Goal: Task Accomplishment & Management: Use online tool/utility

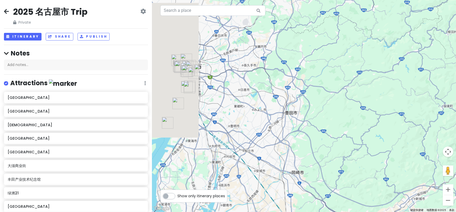
drag, startPoint x: 205, startPoint y: 69, endPoint x: 338, endPoint y: 75, distance: 132.3
click at [338, 75] on div at bounding box center [304, 106] width 304 height 212
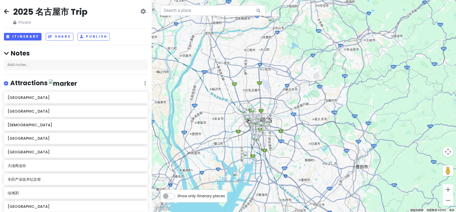
drag, startPoint x: 231, startPoint y: 78, endPoint x: 301, endPoint y: 133, distance: 89.2
click at [301, 133] on div at bounding box center [304, 106] width 304 height 212
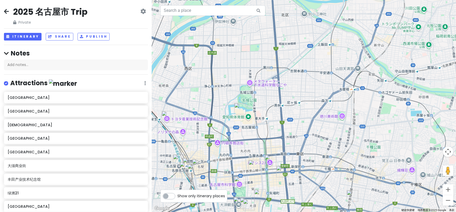
drag, startPoint x: 265, startPoint y: 126, endPoint x: 321, endPoint y: 65, distance: 82.7
click at [321, 65] on div at bounding box center [304, 106] width 304 height 212
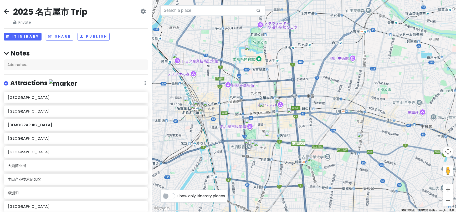
drag, startPoint x: 273, startPoint y: 159, endPoint x: 282, endPoint y: 104, distance: 55.6
click at [282, 104] on img "绿洲21" at bounding box center [281, 103] width 16 height 16
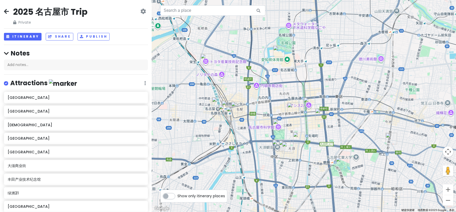
drag, startPoint x: 230, startPoint y: 123, endPoint x: 260, endPoint y: 124, distance: 30.0
click at [260, 124] on div at bounding box center [304, 106] width 304 height 212
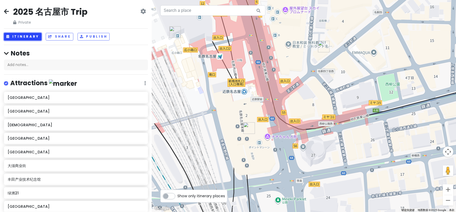
click at [25, 35] on button "Itinerary" at bounding box center [23, 37] width 38 height 8
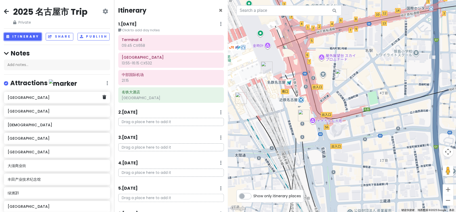
click at [57, 100] on h6 "[GEOGRAPHIC_DATA]" at bounding box center [55, 97] width 95 height 5
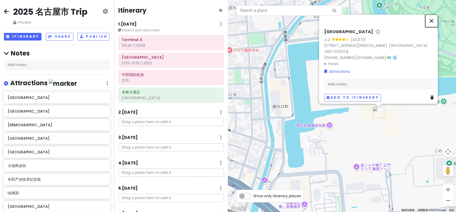
click at [433, 25] on button "关闭" at bounding box center [431, 20] width 13 height 13
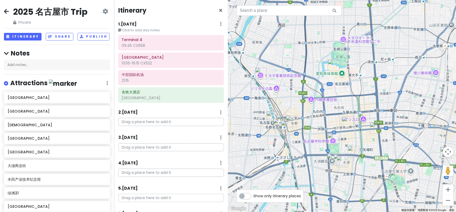
drag, startPoint x: 339, startPoint y: 126, endPoint x: 327, endPoint y: 84, distance: 44.2
click at [327, 84] on div at bounding box center [342, 106] width 228 height 212
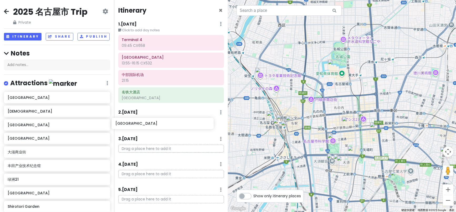
drag, startPoint x: 72, startPoint y: 105, endPoint x: 180, endPoint y: 126, distance: 109.8
click at [180, 126] on div "2025 名古屋市 Trip Private Change Dates Make a Copy Delete Trip Go Pro ⚡️ Give Feed…" at bounding box center [228, 106] width 456 height 212
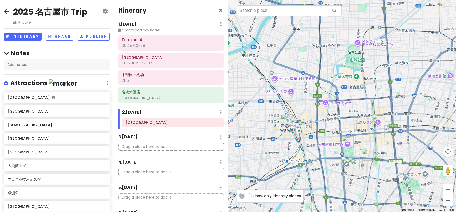
click at [274, 74] on img "丰田产业技术纪念馆" at bounding box center [275, 77] width 16 height 16
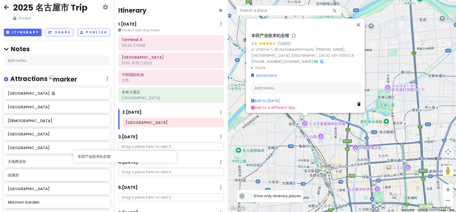
scroll to position [1, 0]
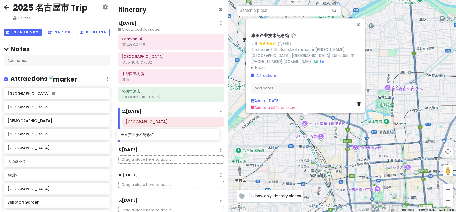
drag, startPoint x: 53, startPoint y: 184, endPoint x: 165, endPoint y: 135, distance: 123.1
click at [165, 135] on div "2025 名古屋市 Trip Private Change Dates Make a Copy Delete Trip Go Pro ⚡️ Give Feed…" at bounding box center [228, 106] width 456 height 212
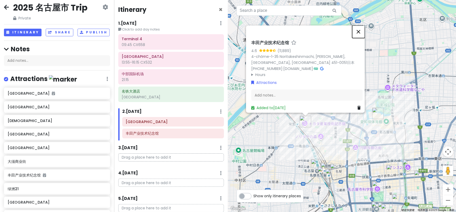
click at [360, 30] on button "关闭" at bounding box center [358, 31] width 13 height 13
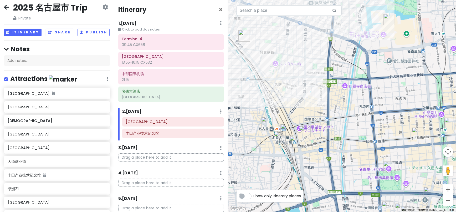
drag, startPoint x: 290, startPoint y: 56, endPoint x: 299, endPoint y: 109, distance: 53.9
click at [299, 109] on div at bounding box center [342, 106] width 228 height 212
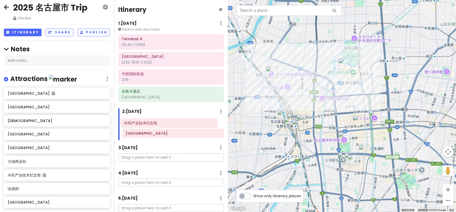
drag, startPoint x: 162, startPoint y: 133, endPoint x: 161, endPoint y: 123, distance: 10.3
click at [161, 123] on div "[GEOGRAPHIC_DATA] 丰田产业技术纪念馆" at bounding box center [173, 128] width 110 height 23
click at [372, 114] on img "绿洲21" at bounding box center [375, 116] width 16 height 16
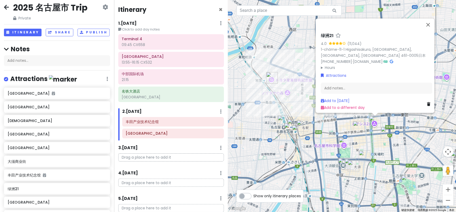
click at [372, 122] on img "绿洲21" at bounding box center [375, 121] width 16 height 16
drag, startPoint x: 369, startPoint y: 22, endPoint x: 366, endPoint y: -17, distance: 39.2
click at [366, 0] on html "2025 名古屋市 Trip Private Change Dates Make a Copy Delete Trip Go Pro ⚡️ Give Feed…" at bounding box center [228, 106] width 456 height 212
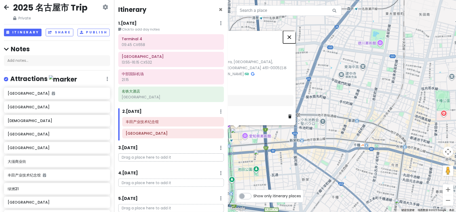
click at [291, 34] on button "关闭" at bounding box center [289, 37] width 13 height 13
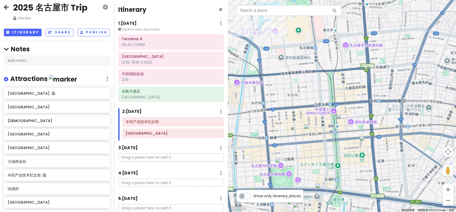
drag, startPoint x: 370, startPoint y: 109, endPoint x: 400, endPoint y: 105, distance: 30.5
click at [400, 105] on div at bounding box center [342, 106] width 228 height 212
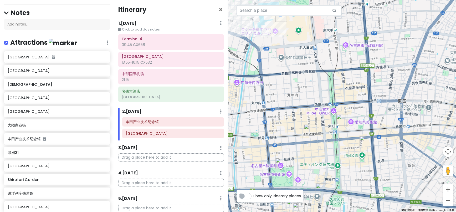
scroll to position [96, 0]
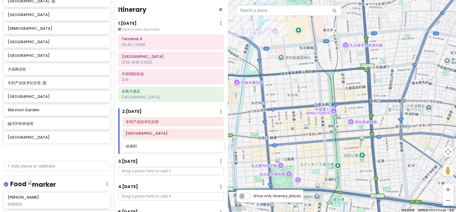
drag, startPoint x: 45, startPoint y: 103, endPoint x: 163, endPoint y: 149, distance: 126.5
click at [163, 149] on div "2025 名古屋市 Trip Private Change Dates Make a Copy Delete Trip Go Pro ⚡️ Give Feed…" at bounding box center [228, 106] width 456 height 212
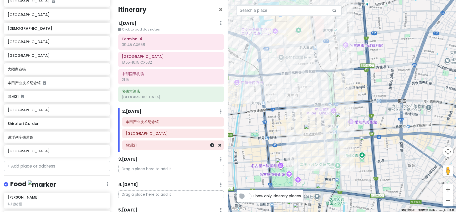
scroll to position [83, 0]
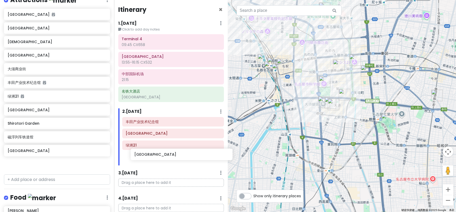
drag, startPoint x: 15, startPoint y: 74, endPoint x: 141, endPoint y: 154, distance: 148.5
click at [141, 154] on div "2025 名古屋市 Trip Private Change Dates Make a Copy Delete Trip Go Pro ⚡️ Give Feed…" at bounding box center [228, 106] width 456 height 212
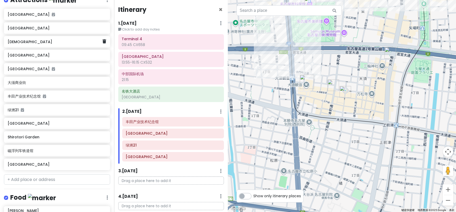
click at [69, 44] on h6 "[DEMOGRAPHIC_DATA]" at bounding box center [55, 41] width 95 height 5
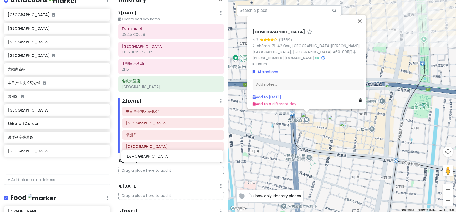
scroll to position [13, 0]
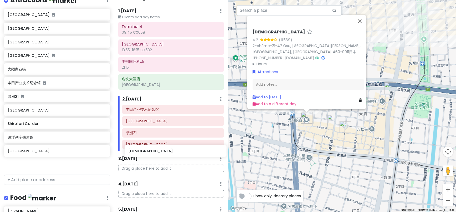
drag, startPoint x: 61, startPoint y: 46, endPoint x: 182, endPoint y: 151, distance: 159.8
click at [182, 151] on div "2025 名古屋市 Trip Private Change Dates Make a Copy Delete Trip Go Pro ⚡️ Give Feed…" at bounding box center [228, 106] width 456 height 212
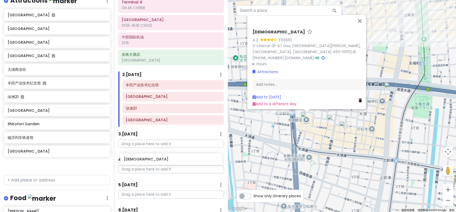
scroll to position [39, 0]
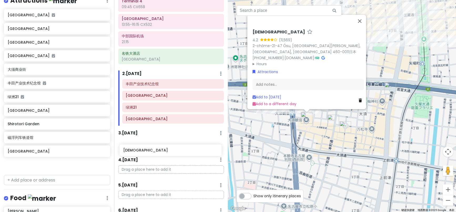
drag, startPoint x: 30, startPoint y: 47, endPoint x: 145, endPoint y: 149, distance: 154.1
click at [145, 149] on div "2025 名古屋市 Trip Private Change Dates Make a Copy Delete Trip Go Pro ⚡️ Give Feed…" at bounding box center [228, 106] width 456 height 212
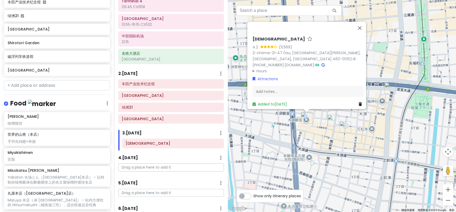
scroll to position [184, 0]
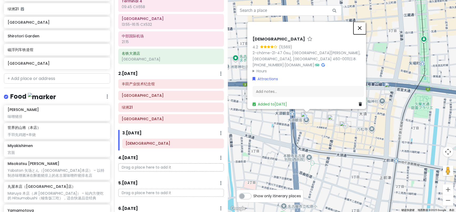
click at [360, 31] on button "关闭" at bounding box center [359, 28] width 13 height 13
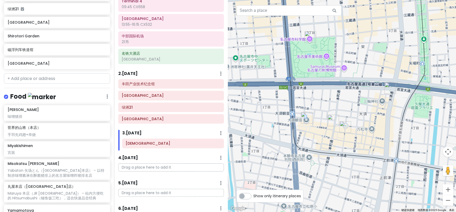
click at [343, 127] on img "大须商业街" at bounding box center [345, 127] width 16 height 16
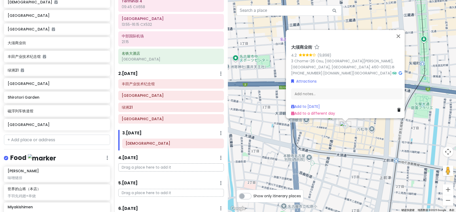
scroll to position [101, 0]
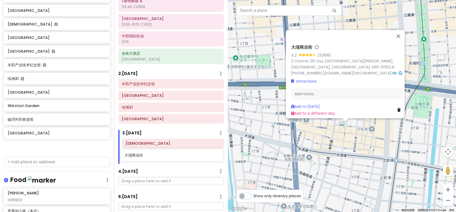
drag, startPoint x: 40, startPoint y: 71, endPoint x: 157, endPoint y: 157, distance: 145.2
click at [157, 157] on div "2025 名古屋市 Trip Private Change Dates Make a Copy Delete Trip Go Pro ⚡️ Give Feed…" at bounding box center [228, 106] width 456 height 212
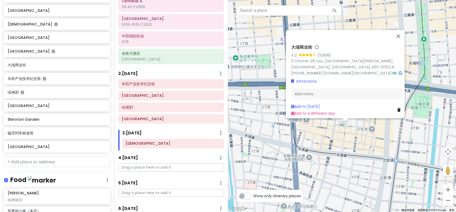
scroll to position [87, 0]
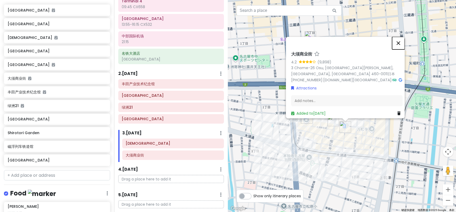
click at [400, 45] on button "关闭" at bounding box center [398, 43] width 13 height 13
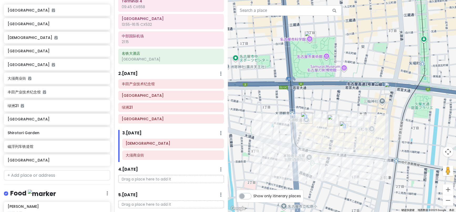
click at [329, 121] on img "Takara" at bounding box center [333, 120] width 16 height 16
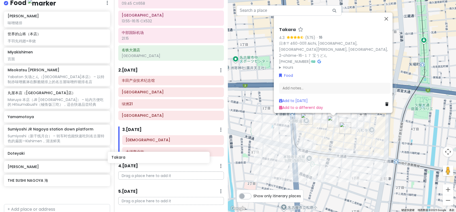
scroll to position [43, 0]
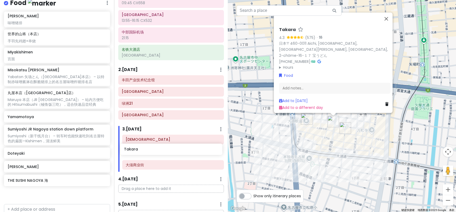
drag, startPoint x: 29, startPoint y: 175, endPoint x: 146, endPoint y: 151, distance: 118.9
click at [146, 151] on div "2025 名古屋市 Trip Private Change Dates Make a Copy Delete Trip Go Pro ⚡️ Give Feed…" at bounding box center [228, 106] width 456 height 212
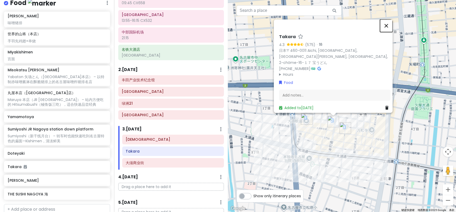
click at [390, 30] on button "关闭" at bounding box center [386, 25] width 13 height 13
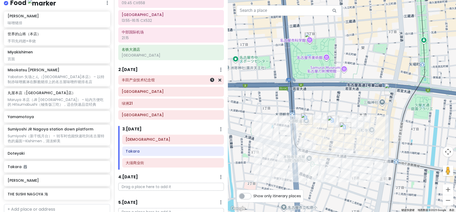
click at [137, 76] on div "丰田产业技术纪念馆" at bounding box center [171, 79] width 98 height 7
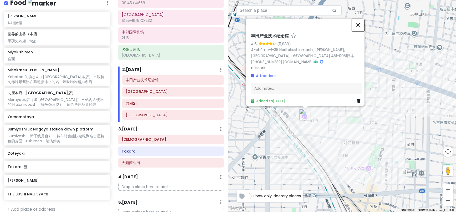
click at [360, 22] on button "关闭" at bounding box center [358, 25] width 13 height 13
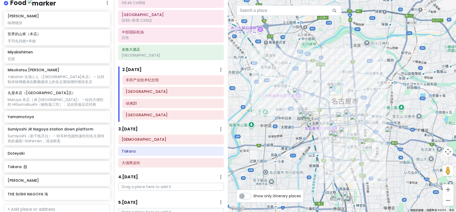
drag, startPoint x: 349, startPoint y: 165, endPoint x: 324, endPoint y: 130, distance: 43.1
click at [324, 130] on div at bounding box center [342, 106] width 228 height 212
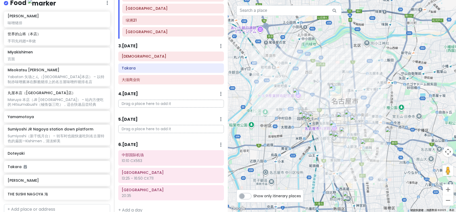
scroll to position [131, 0]
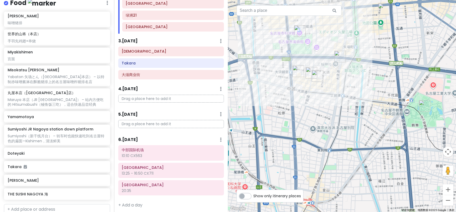
click at [294, 69] on img "大须观音" at bounding box center [298, 71] width 16 height 16
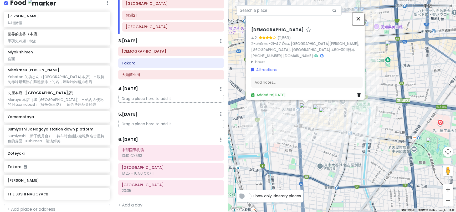
click at [361, 24] on button "关闭" at bounding box center [358, 19] width 13 height 13
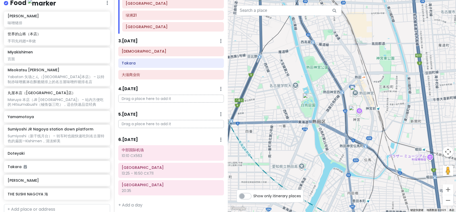
click at [357, 92] on img "热田神宫" at bounding box center [356, 91] width 16 height 16
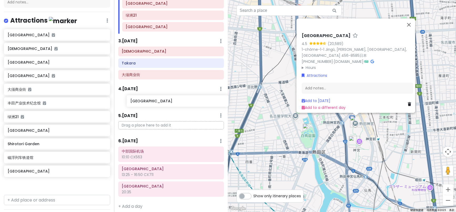
drag, startPoint x: 20, startPoint y: 53, endPoint x: 141, endPoint y: 101, distance: 129.7
click at [141, 101] on div "2025 名古屋市 Trip Private Change Dates Make a Copy Delete Trip Go Pro ⚡️ Give Feed…" at bounding box center [228, 106] width 456 height 212
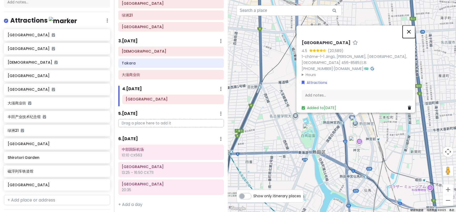
click at [413, 28] on button "关闭" at bounding box center [408, 31] width 13 height 13
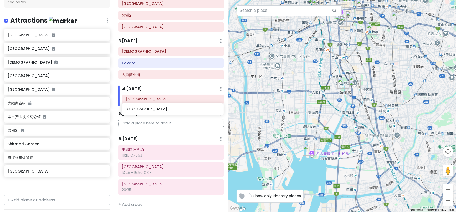
drag, startPoint x: 42, startPoint y: 149, endPoint x: 159, endPoint y: 111, distance: 123.9
click at [159, 111] on div "2025 名古屋市 Trip Private Change Dates Make a Copy Delete Trip Go Pro ⚡️ Give Feed…" at bounding box center [228, 106] width 456 height 212
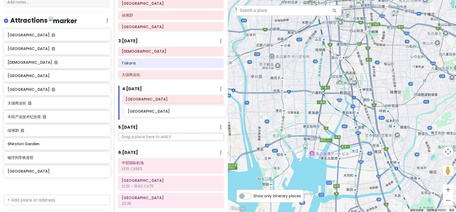
drag, startPoint x: 33, startPoint y: 149, endPoint x: 149, endPoint y: 112, distance: 122.1
click at [150, 113] on div "2025 名古屋市 Trip Private Change Dates Make a Copy Delete Trip Go Pro ⚡️ Give Feed…" at bounding box center [228, 106] width 456 height 212
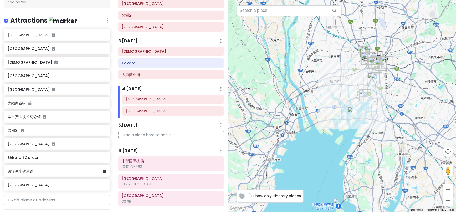
scroll to position [63, 0]
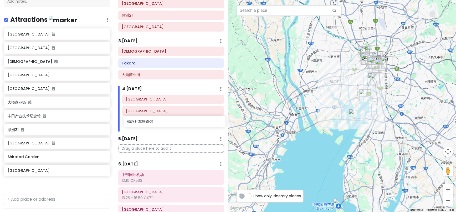
drag, startPoint x: 22, startPoint y: 178, endPoint x: 142, endPoint y: 124, distance: 131.1
click at [142, 124] on div "2025 名古屋市 Trip Private Change Dates Make a Copy Delete Trip Go Pro ⚡️ Give Feed…" at bounding box center [228, 106] width 456 height 212
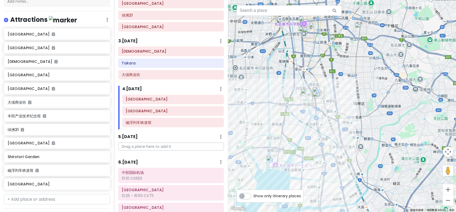
drag, startPoint x: 318, startPoint y: 38, endPoint x: 303, endPoint y: 105, distance: 68.7
click at [303, 105] on div at bounding box center [342, 106] width 228 height 212
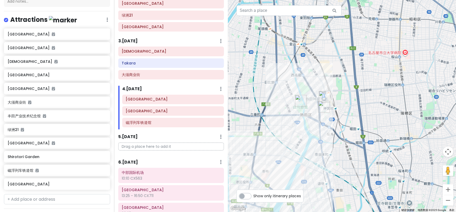
click at [324, 105] on img "Miyakishimen" at bounding box center [324, 107] width 16 height 16
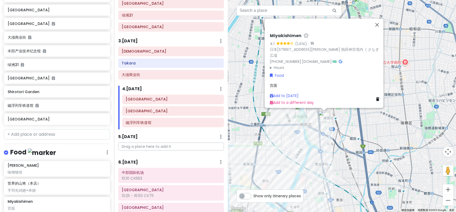
scroll to position [248, 0]
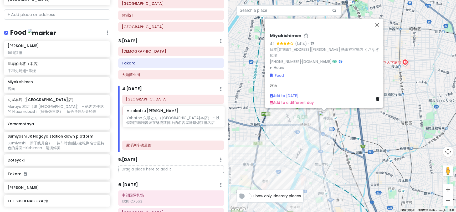
drag, startPoint x: 56, startPoint y: 108, endPoint x: 175, endPoint y: 116, distance: 118.9
click at [175, 116] on div "2025 名古屋市 Trip Private Change Dates Make a Copy Delete Trip Go Pro ⚡️ Give Feed…" at bounding box center [228, 106] width 456 height 212
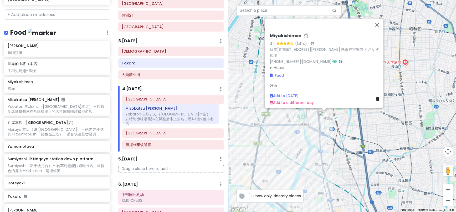
drag, startPoint x: 173, startPoint y: 123, endPoint x: 173, endPoint y: 110, distance: 13.4
click at [173, 110] on div "[GEOGRAPHIC_DATA] [GEOGRAPHIC_DATA] Misokatsu Yabaton Yabachō Honten [GEOGRAPHI…" at bounding box center [173, 123] width 110 height 57
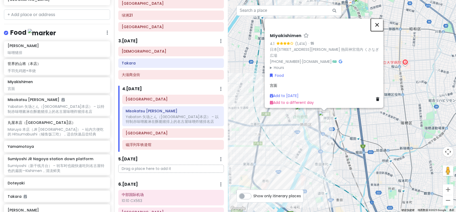
click at [379, 22] on button "关闭" at bounding box center [377, 24] width 13 height 13
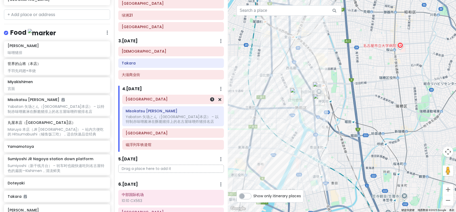
click at [147, 97] on h6 "[GEOGRAPHIC_DATA]" at bounding box center [173, 99] width 94 height 5
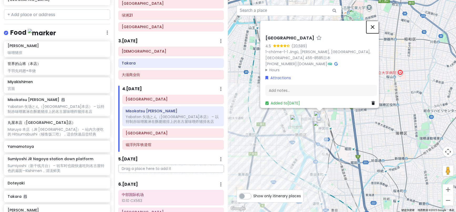
click at [373, 24] on button "关闭" at bounding box center [372, 27] width 13 height 13
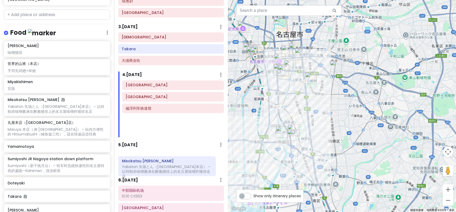
drag, startPoint x: 142, startPoint y: 115, endPoint x: 138, endPoint y: 163, distance: 48.3
click at [138, 164] on div "Itinerary × 1 . [DATE] Edit Day Notes Delete Day Click to add day notes Termina…" at bounding box center [171, 106] width 114 height 212
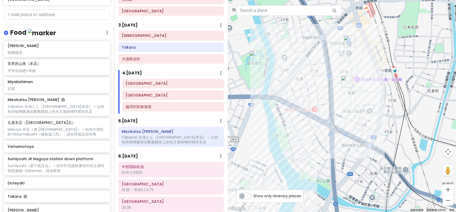
click at [345, 80] on img "Miyakishimen" at bounding box center [347, 82] width 16 height 16
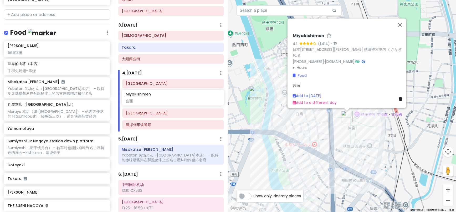
drag, startPoint x: 22, startPoint y: 90, endPoint x: 140, endPoint y: 99, distance: 118.3
click at [140, 99] on div "2025 名古屋市 Trip Private Change Dates Make a Copy Delete Trip Go Pro ⚡️ Give Feed…" at bounding box center [228, 106] width 456 height 212
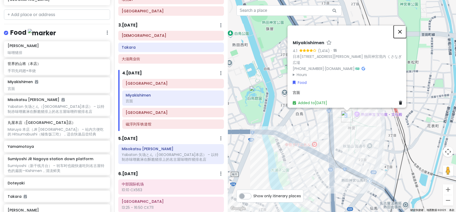
click at [402, 30] on button "关闭" at bounding box center [399, 31] width 13 height 13
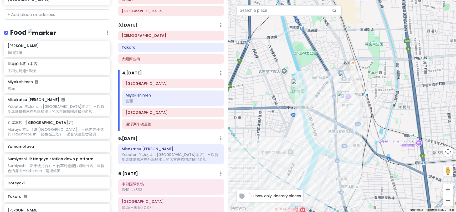
click at [297, 92] on img "Shirotori Garden" at bounding box center [297, 85] width 16 height 16
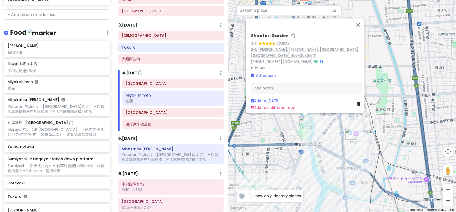
click at [276, 48] on link "2-5 [PERSON_NAME], [PERSON_NAME], [GEOGRAPHIC_DATA], [GEOGRAPHIC_DATA] 456-0036…" at bounding box center [305, 52] width 108 height 11
click at [361, 23] on button "关闭" at bounding box center [358, 24] width 13 height 13
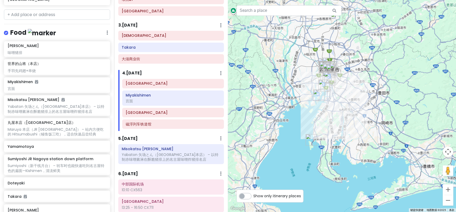
click at [336, 19] on img "犬山市" at bounding box center [337, 18] width 16 height 16
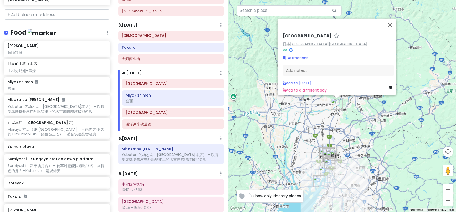
click at [294, 41] on link "日本[GEOGRAPHIC_DATA][GEOGRAPHIC_DATA]" at bounding box center [325, 43] width 85 height 5
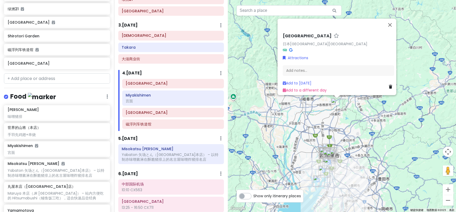
scroll to position [124, 0]
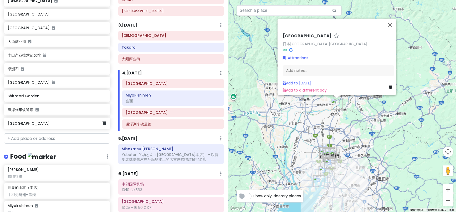
click at [40, 127] on div "[GEOGRAPHIC_DATA]" at bounding box center [55, 123] width 95 height 7
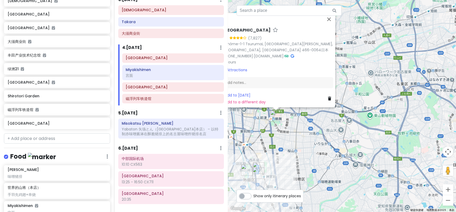
scroll to position [182, 0]
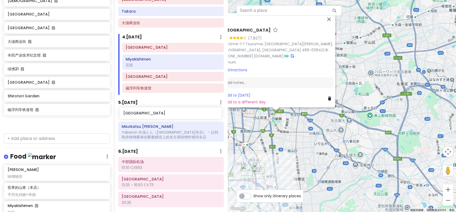
drag, startPoint x: 28, startPoint y: 128, endPoint x: 143, endPoint y: 113, distance: 116.4
click at [143, 113] on div "2025 名古屋市 Trip Private Change Dates Make a Copy Delete Trip Go Pro ⚡️ Give Feed…" at bounding box center [228, 106] width 456 height 212
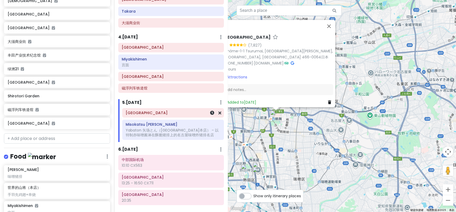
scroll to position [110, 0]
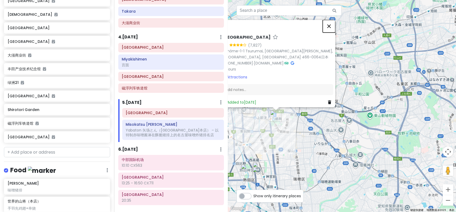
click at [332, 22] on button "关闭" at bounding box center [329, 26] width 13 height 13
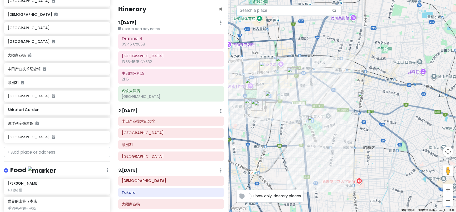
scroll to position [0, 0]
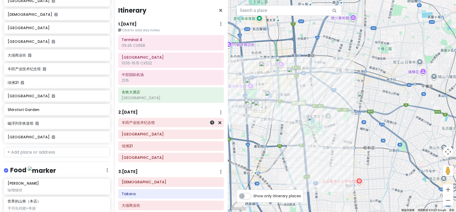
click at [146, 124] on h6 "丰田产业技术纪念馆" at bounding box center [171, 122] width 98 height 5
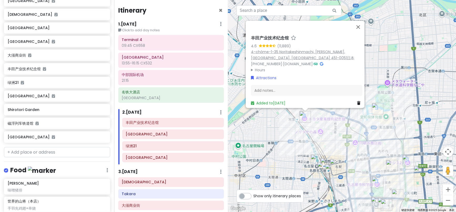
click at [272, 49] on link "4-chōme-1-35 Noritakeshinmachi, [PERSON_NAME], [GEOGRAPHIC_DATA], [GEOGRAPHIC_D…" at bounding box center [302, 54] width 103 height 11
click at [359, 25] on button "关闭" at bounding box center [358, 27] width 13 height 13
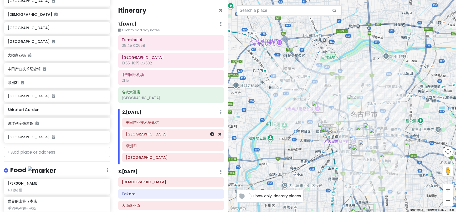
click at [136, 137] on div "[GEOGRAPHIC_DATA]" at bounding box center [173, 134] width 94 height 7
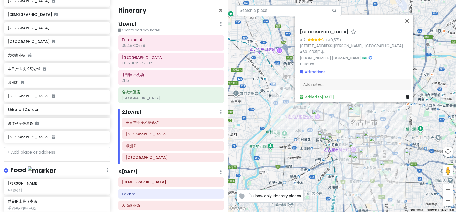
drag, startPoint x: 305, startPoint y: 34, endPoint x: 343, endPoint y: 25, distance: 39.6
click at [343, 25] on div at bounding box center [349, 21] width 103 height 13
click at [329, 49] on link "[STREET_ADDRESS][PERSON_NAME], [GEOGRAPHIC_DATA] 460-0031日本" at bounding box center [351, 48] width 103 height 11
click at [141, 147] on h6 "绿洲21" at bounding box center [173, 145] width 94 height 5
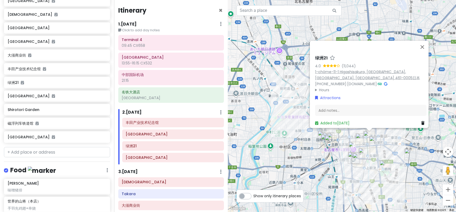
click at [330, 74] on link "1-chōme-11-1 Higashisakura, [GEOGRAPHIC_DATA], [GEOGRAPHIC_DATA], [GEOGRAPHIC_D…" at bounding box center [367, 74] width 105 height 11
click at [425, 46] on button "关闭" at bounding box center [422, 47] width 13 height 13
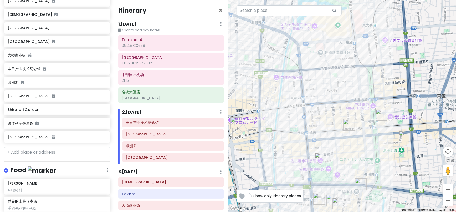
click at [349, 121] on img "Unagi Unayasu Nishiki" at bounding box center [349, 125] width 16 height 16
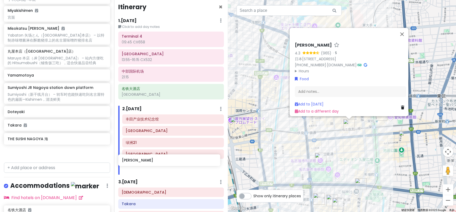
scroll to position [6, 0]
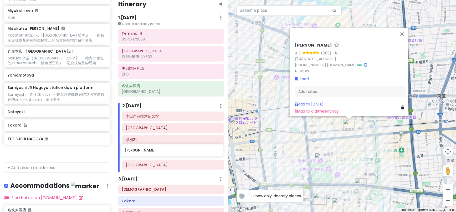
drag, startPoint x: 52, startPoint y: 145, endPoint x: 169, endPoint y: 152, distance: 117.1
click at [169, 152] on div "2025 名古屋市 Trip Private Change Dates Make a Copy Delete Trip Go Pro ⚡️ Give Feed…" at bounding box center [228, 106] width 456 height 212
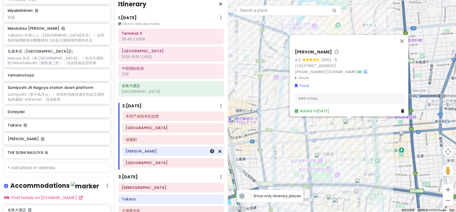
scroll to position [305, 0]
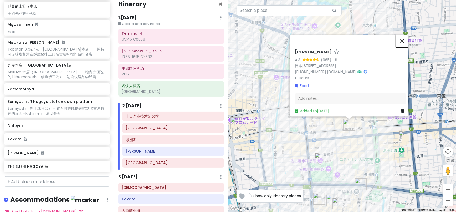
click at [402, 35] on button "关闭" at bounding box center [402, 41] width 13 height 13
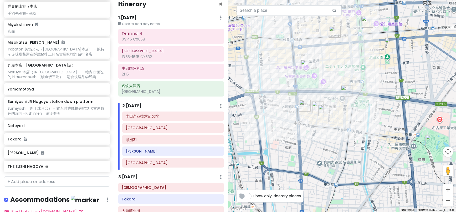
drag, startPoint x: 309, startPoint y: 130, endPoint x: 315, endPoint y: 95, distance: 36.0
click at [315, 95] on div at bounding box center [342, 106] width 228 height 212
click at [149, 190] on div "[DEMOGRAPHIC_DATA]" at bounding box center [171, 187] width 98 height 7
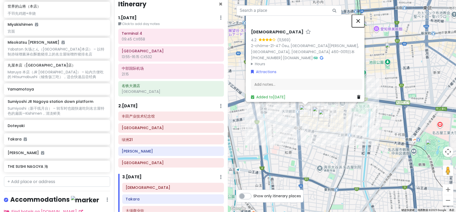
click at [363, 23] on button "关闭" at bounding box center [358, 21] width 13 height 13
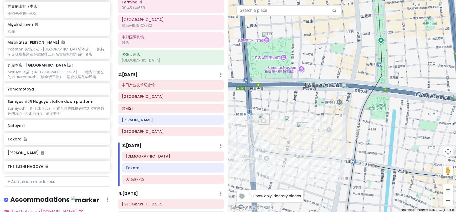
scroll to position [39, 0]
